Goal: Task Accomplishment & Management: Complete application form

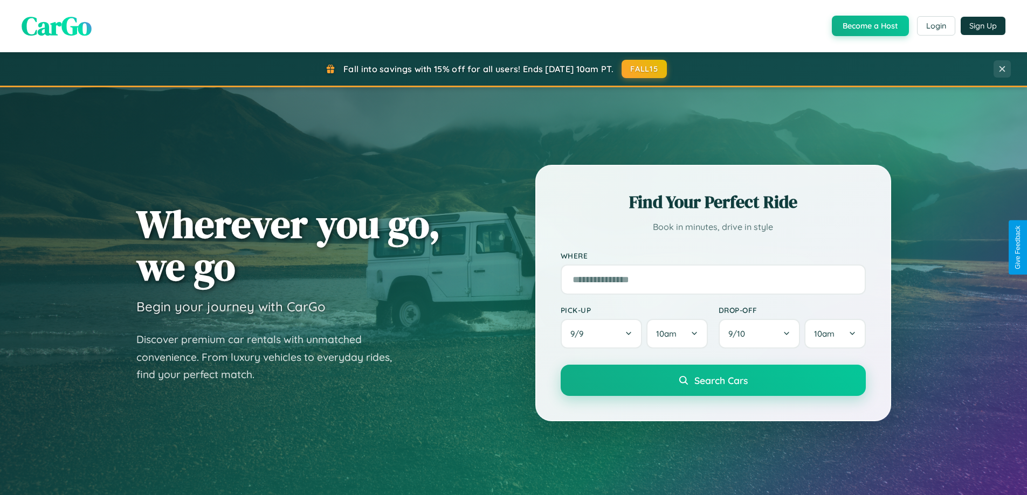
scroll to position [465, 0]
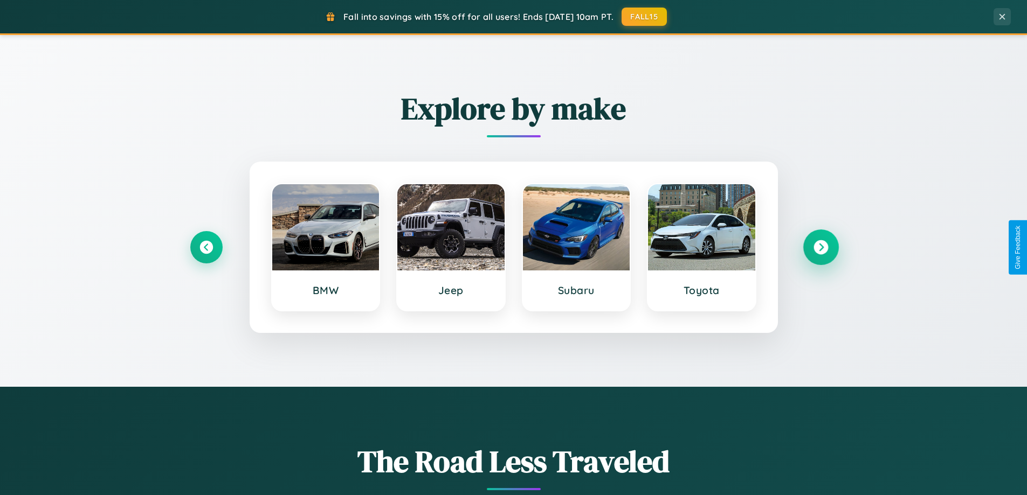
click at [820, 247] on icon at bounding box center [820, 247] width 15 height 15
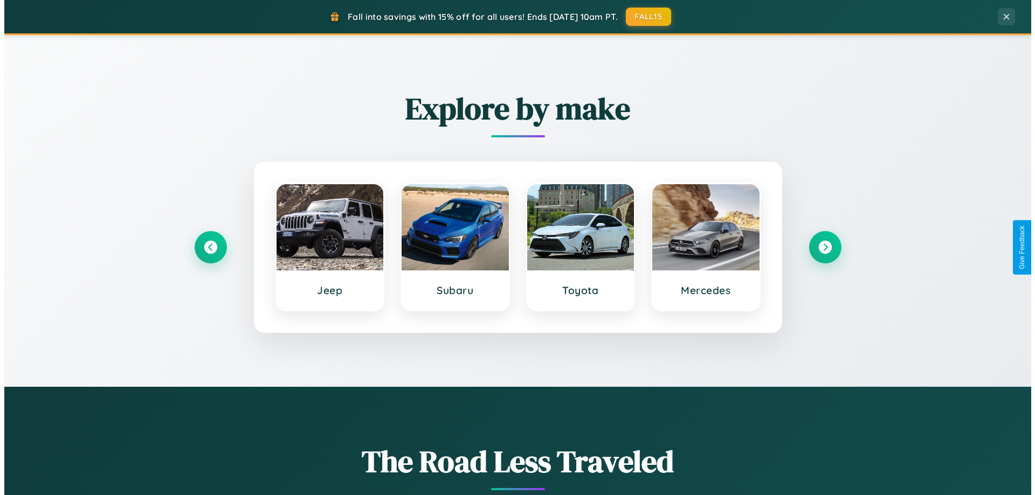
scroll to position [0, 0]
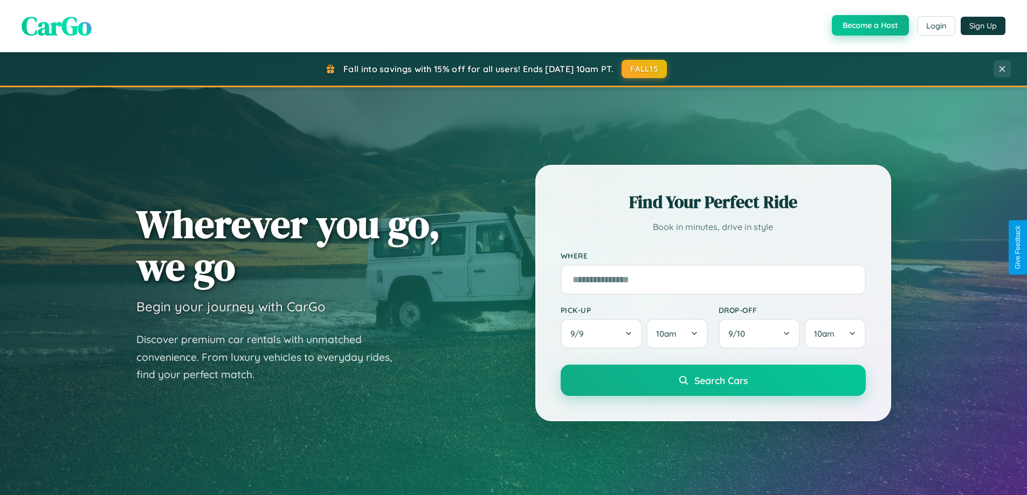
click at [869, 26] on button "Become a Host" at bounding box center [870, 25] width 77 height 20
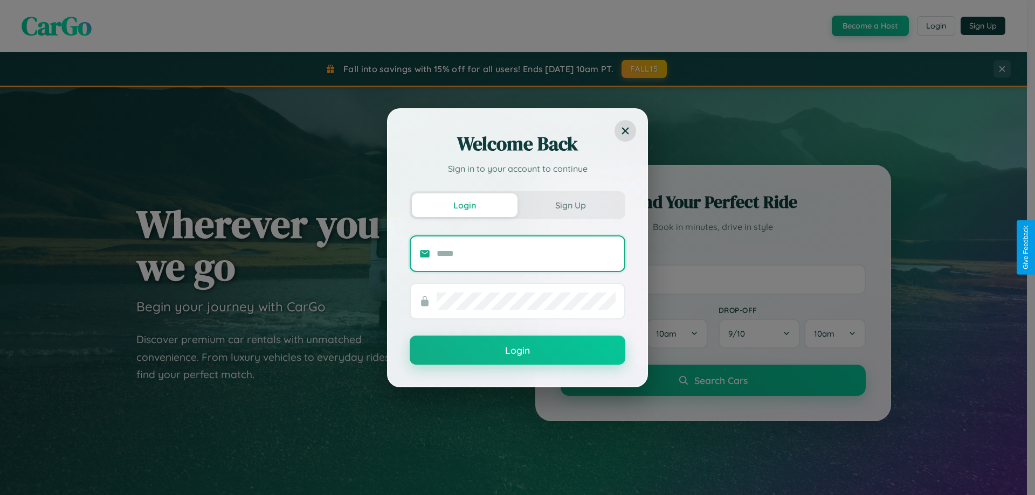
click at [526, 253] on input "text" at bounding box center [526, 253] width 179 height 17
type input "**********"
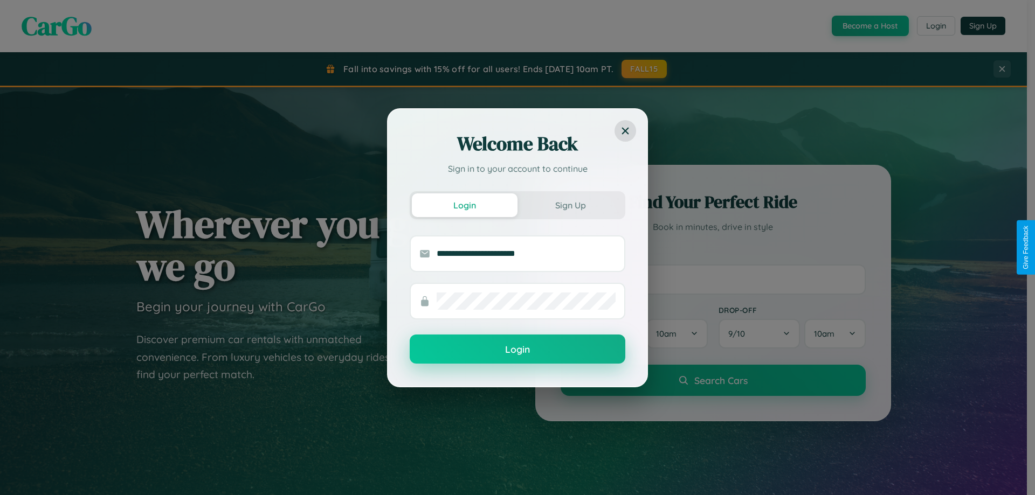
click at [518, 350] on button "Login" at bounding box center [518, 349] width 216 height 29
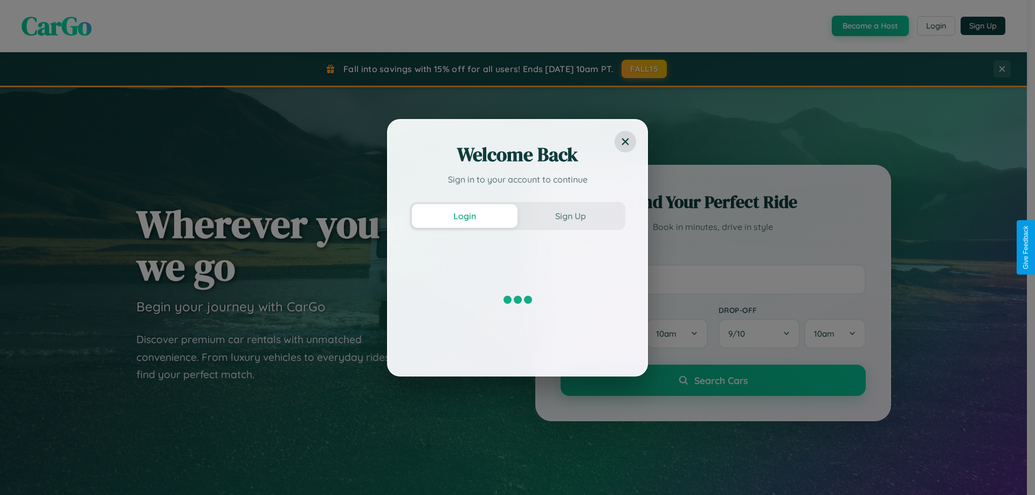
click at [869, 26] on div "Welcome Back Sign in to your account to continue Login Sign Up" at bounding box center [517, 247] width 1035 height 495
click at [570, 216] on button "Sign Up" at bounding box center [571, 216] width 106 height 24
